Goal: Task Accomplishment & Management: Manage account settings

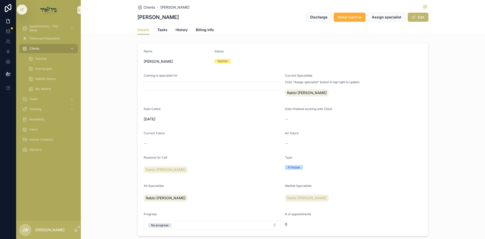
scroll to position [124, 0]
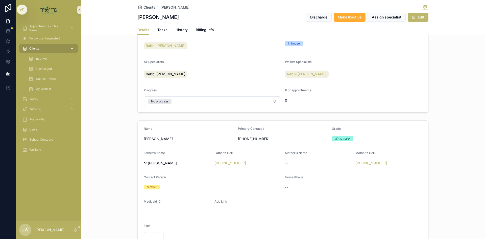
click at [65, 49] on div "Clients" at bounding box center [48, 48] width 53 height 8
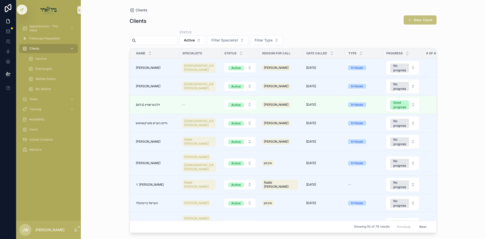
click at [426, 17] on button "New Client" at bounding box center [420, 19] width 33 height 9
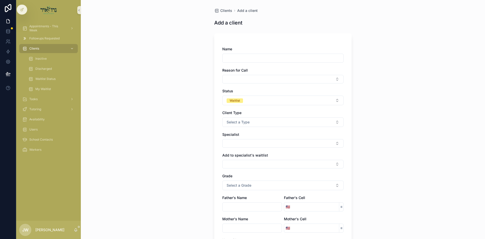
click at [238, 57] on input "scrollable content" at bounding box center [283, 58] width 121 height 7
click at [45, 45] on div "Clients" at bounding box center [48, 48] width 53 height 8
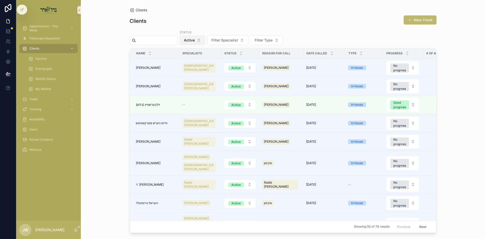
click at [205, 42] on button "Active" at bounding box center [193, 40] width 26 height 10
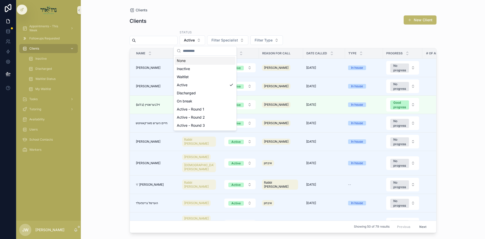
click at [204, 61] on div "None" at bounding box center [205, 61] width 61 height 8
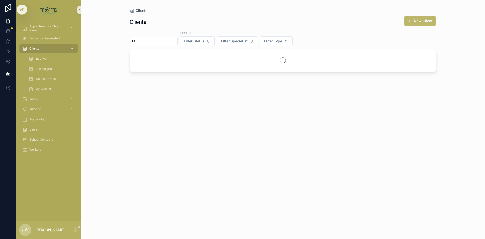
click at [154, 41] on input "scrollable content" at bounding box center [156, 41] width 41 height 7
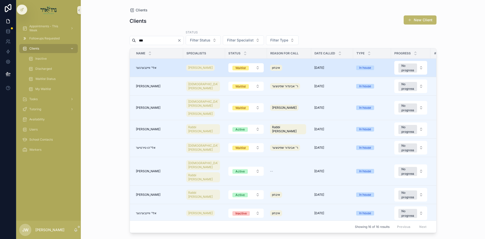
type input "***"
click at [152, 69] on span "אלי' וויינבערגער" at bounding box center [146, 68] width 21 height 4
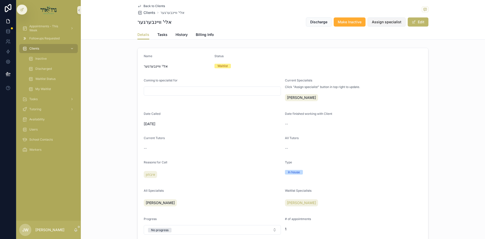
click at [379, 25] on button "Assign specialist" at bounding box center [387, 21] width 38 height 9
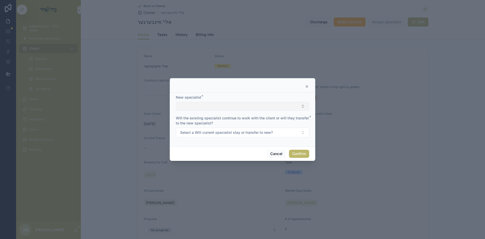
click at [211, 107] on button "Select Button" at bounding box center [242, 106] width 133 height 9
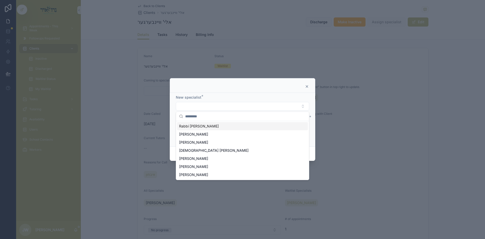
click at [210, 125] on span "Rabbi [PERSON_NAME]" at bounding box center [199, 126] width 40 height 5
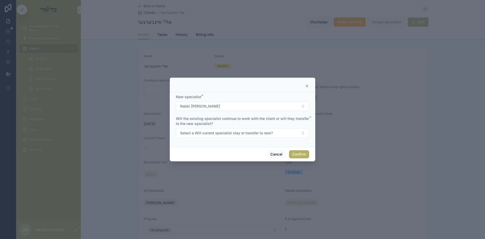
click at [300, 157] on button "Confirm" at bounding box center [299, 154] width 20 height 8
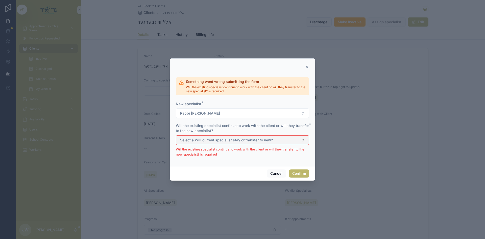
click at [229, 141] on span "Select a Will current specialist stay or transfer to new?" at bounding box center [226, 139] width 93 height 5
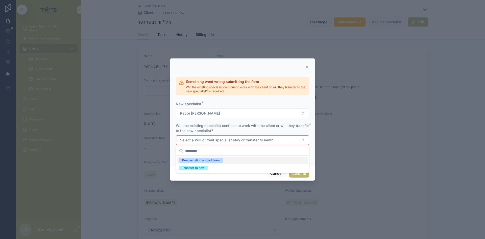
click at [226, 159] on div "Keep existing and add new" at bounding box center [242, 160] width 131 height 8
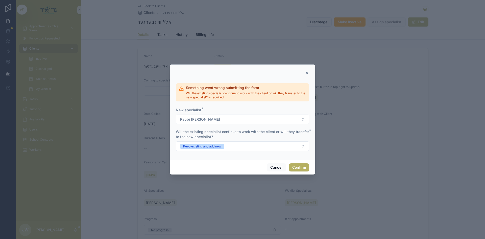
click at [294, 169] on button "Confirm" at bounding box center [299, 167] width 20 height 8
